Goal: Task Accomplishment & Management: Use online tool/utility

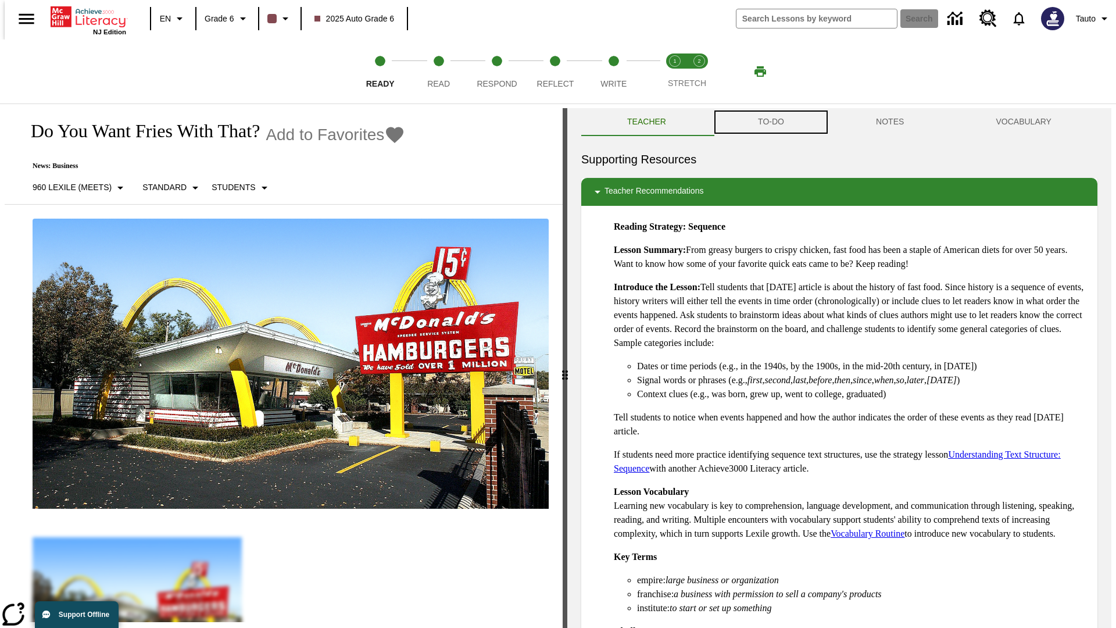
click at [770, 122] on button "TO-DO" at bounding box center [771, 122] width 118 height 28
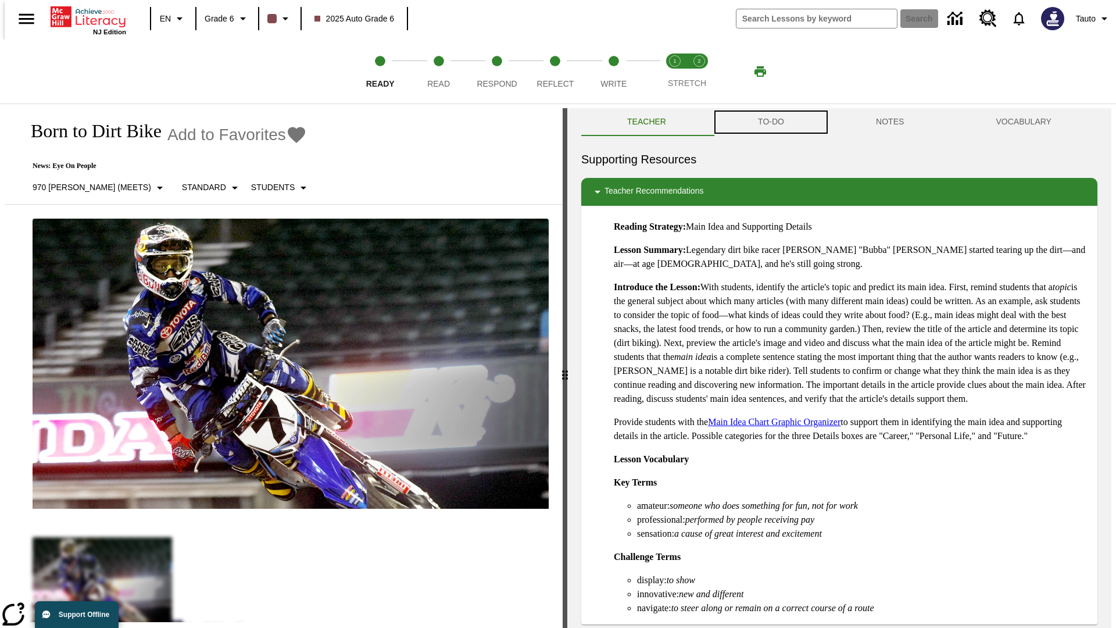
click at [770, 122] on button "TO-DO" at bounding box center [771, 122] width 118 height 28
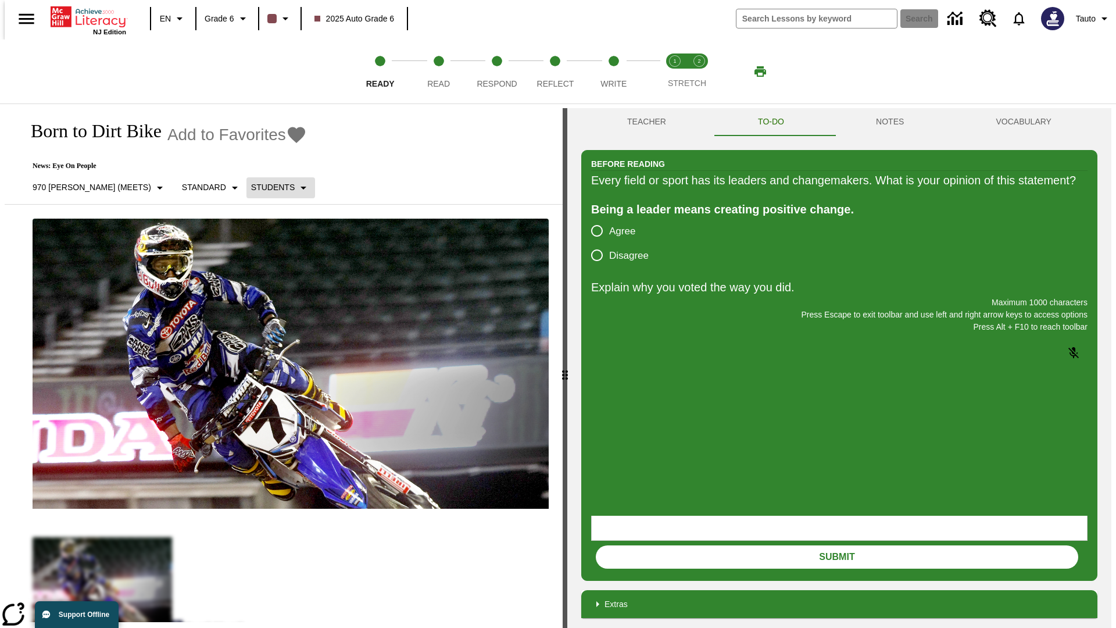
click at [251, 187] on p "Students" at bounding box center [273, 187] width 44 height 12
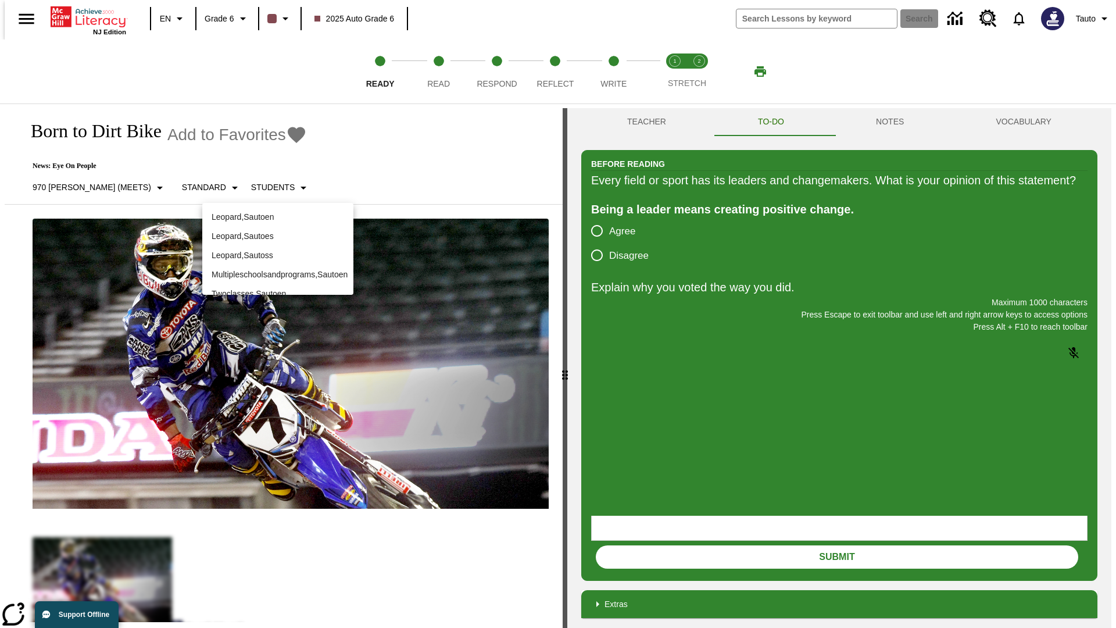
click at [278, 217] on p "Leopard , Sautoen" at bounding box center [278, 217] width 133 height 12
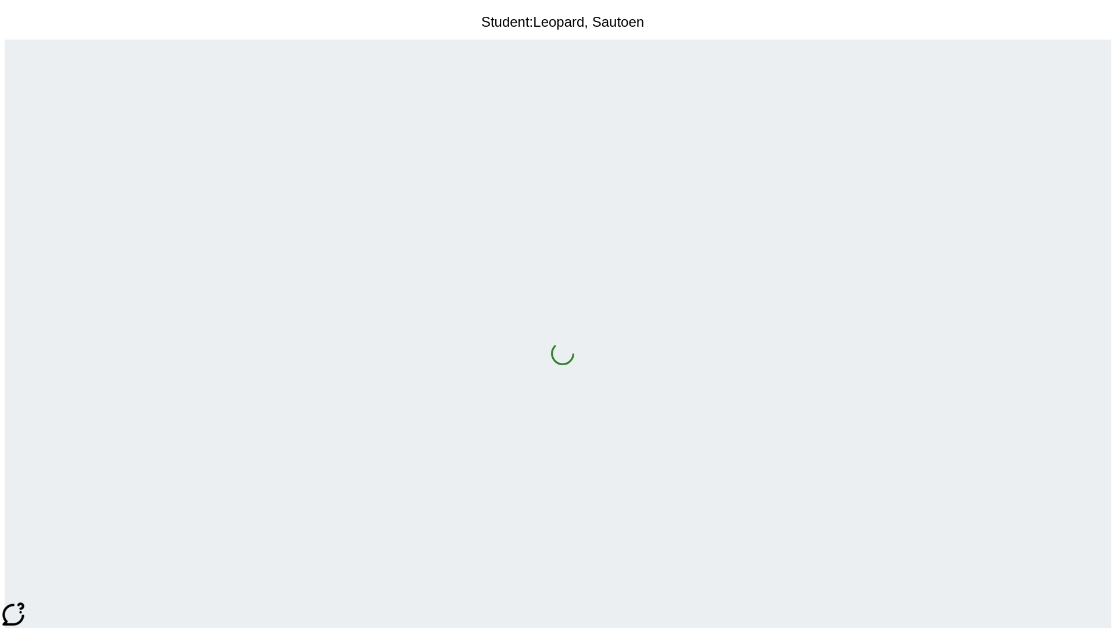
scroll to position [75, 0]
